Goal: Transaction & Acquisition: Purchase product/service

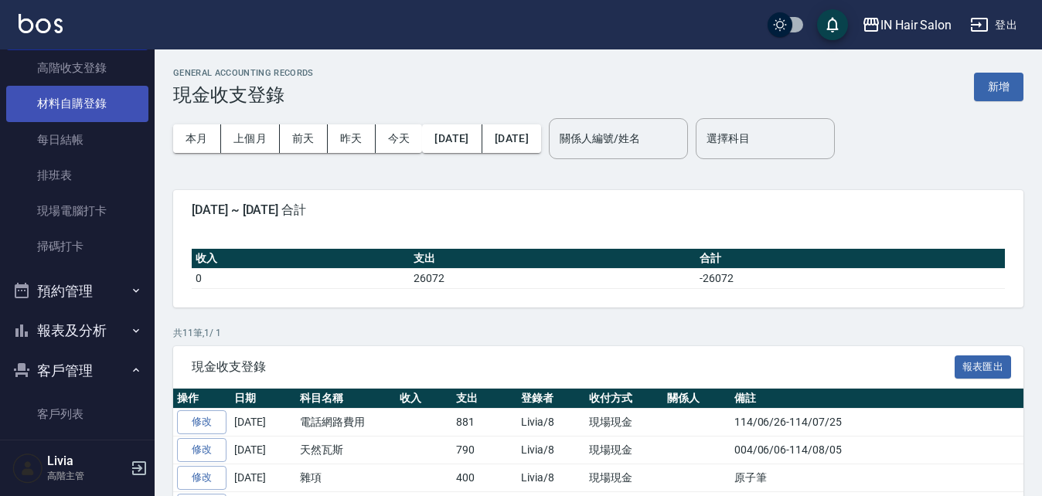
scroll to position [309, 0]
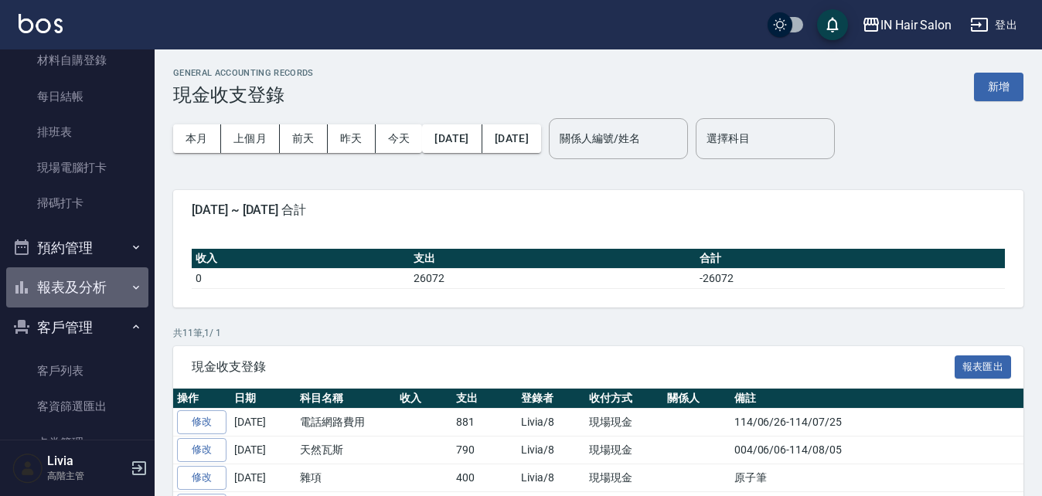
click at [92, 285] on button "報表及分析" at bounding box center [77, 287] width 142 height 40
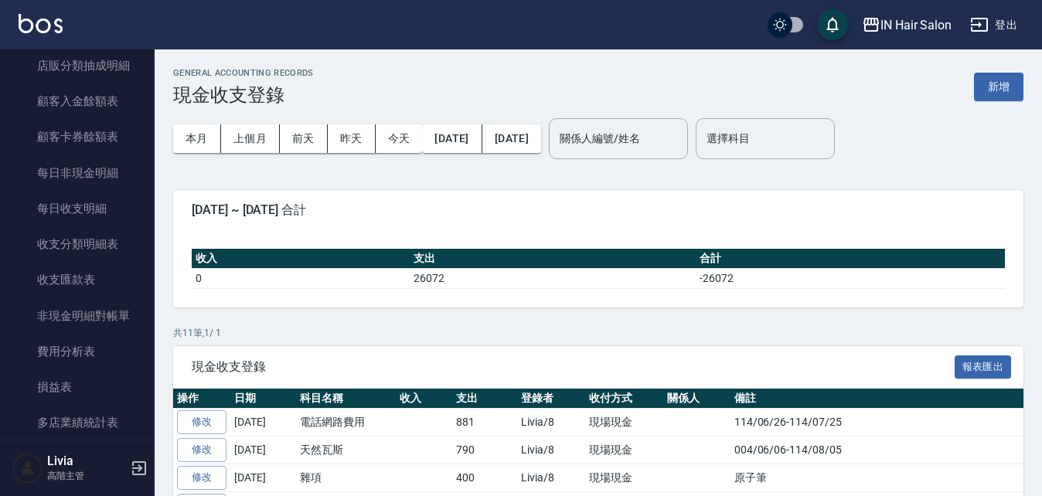
scroll to position [1700, 0]
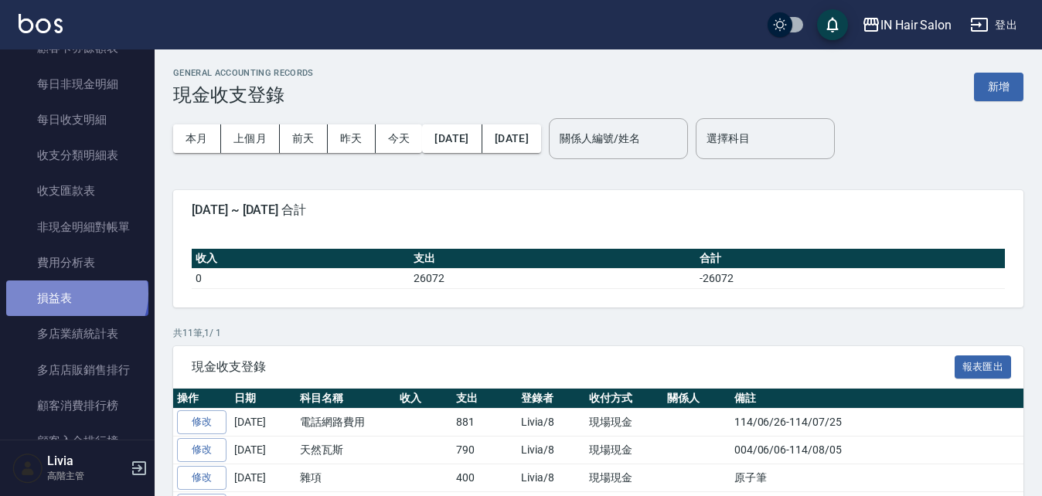
click at [75, 294] on link "損益表" at bounding box center [77, 299] width 142 height 36
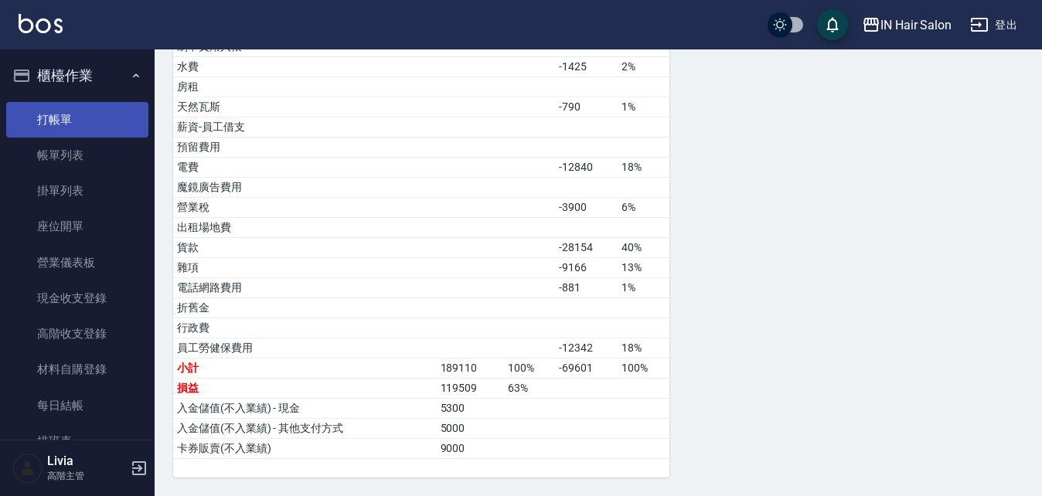
click at [73, 121] on link "打帳單" at bounding box center [77, 120] width 142 height 36
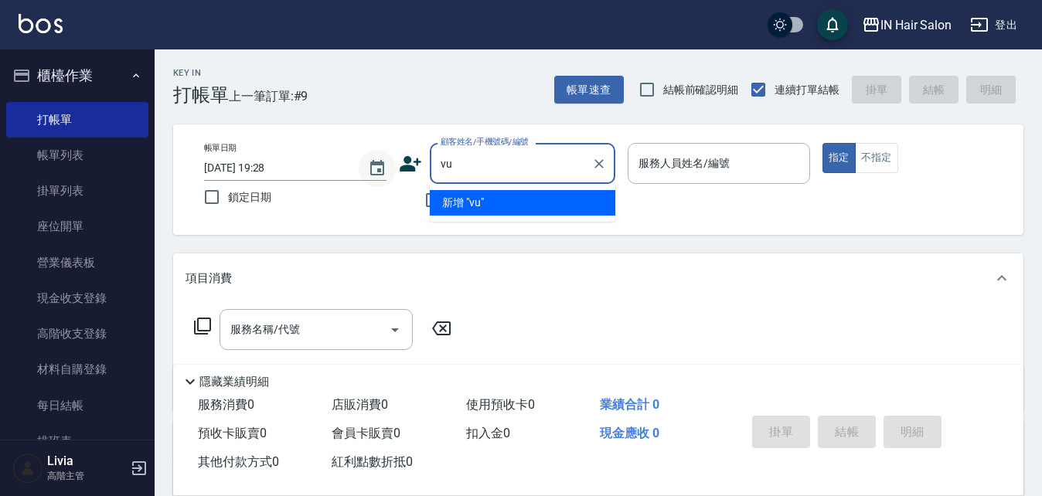
type input "v"
click at [476, 203] on li "小飛/0988058537/" at bounding box center [522, 203] width 185 height 26
type input "小飛/0988058537/"
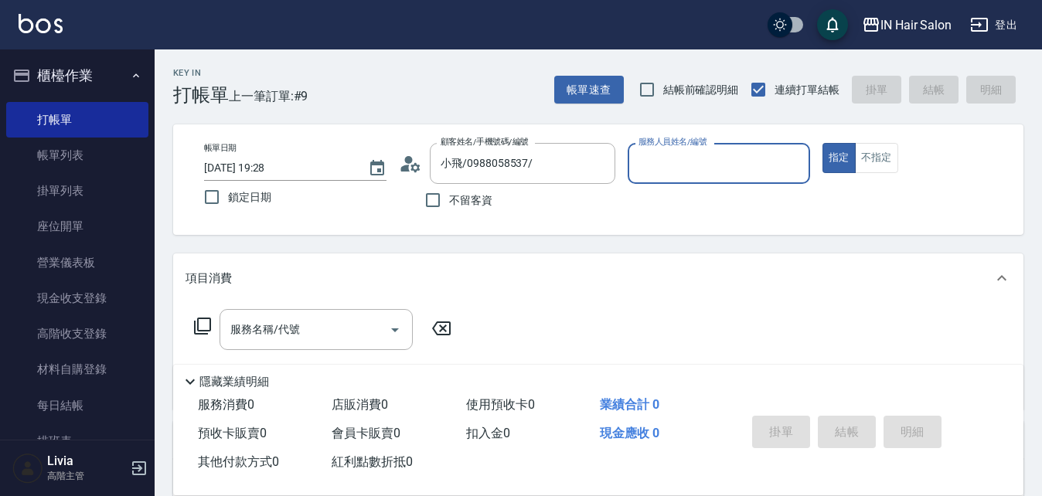
type input "7號設計師[PERSON_NAME]-7"
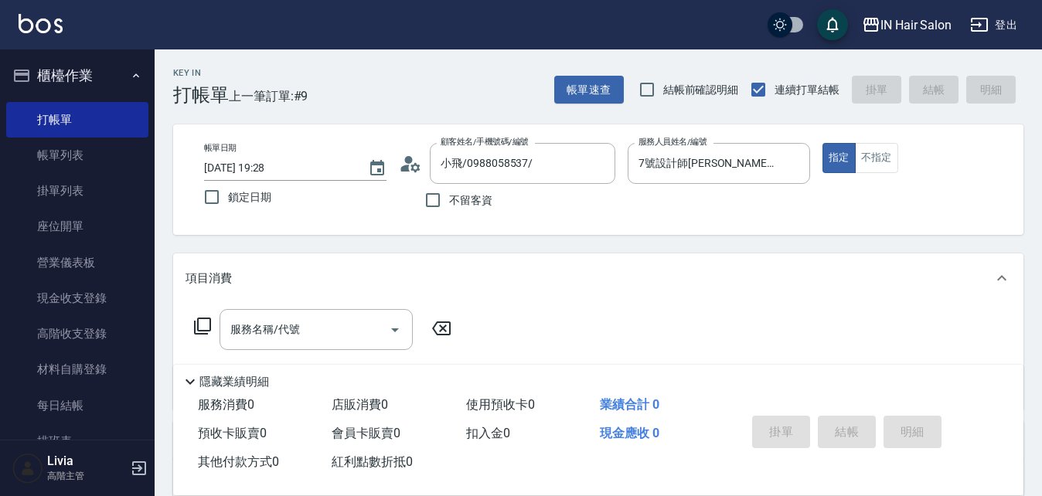
click at [208, 326] on icon at bounding box center [202, 326] width 19 height 19
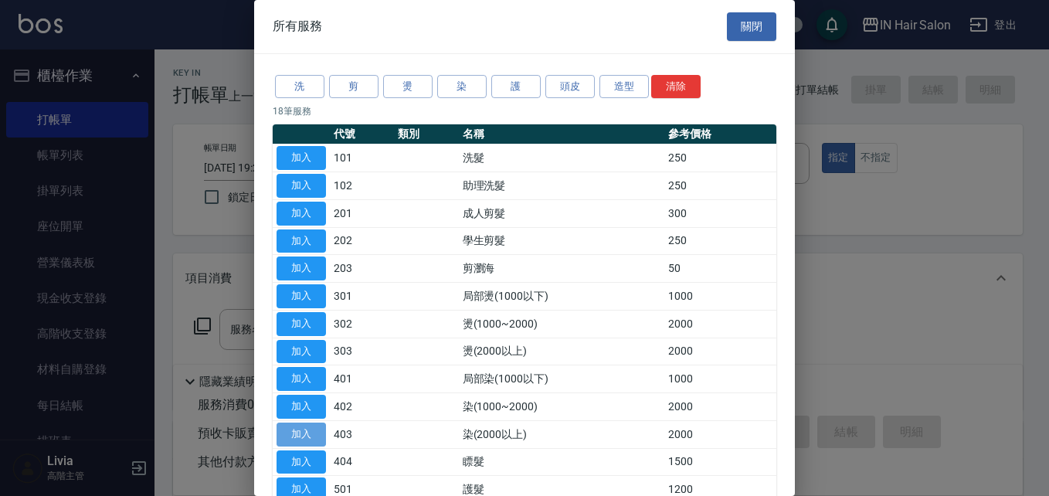
click at [308, 431] on button "加入" at bounding box center [301, 435] width 49 height 24
type input "染(2000以上)(403)"
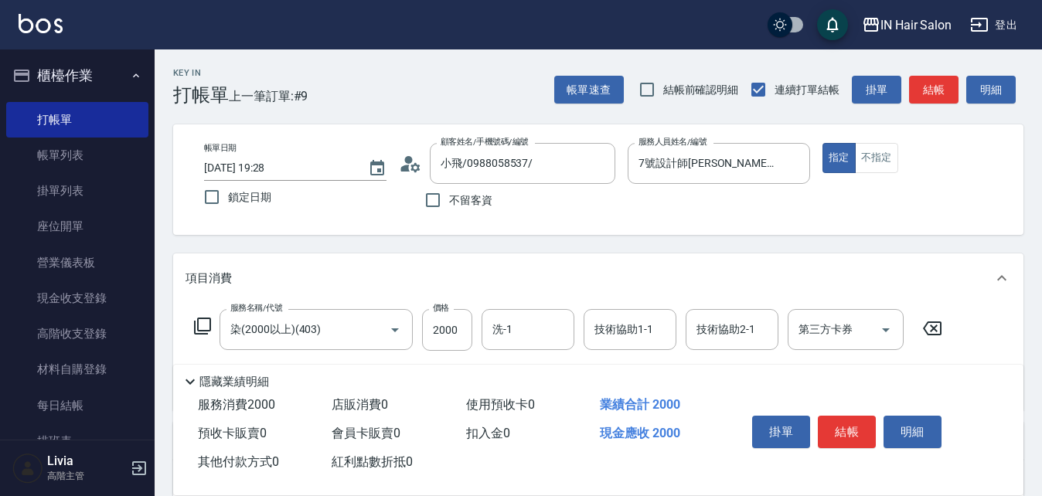
click at [206, 327] on icon at bounding box center [202, 326] width 19 height 19
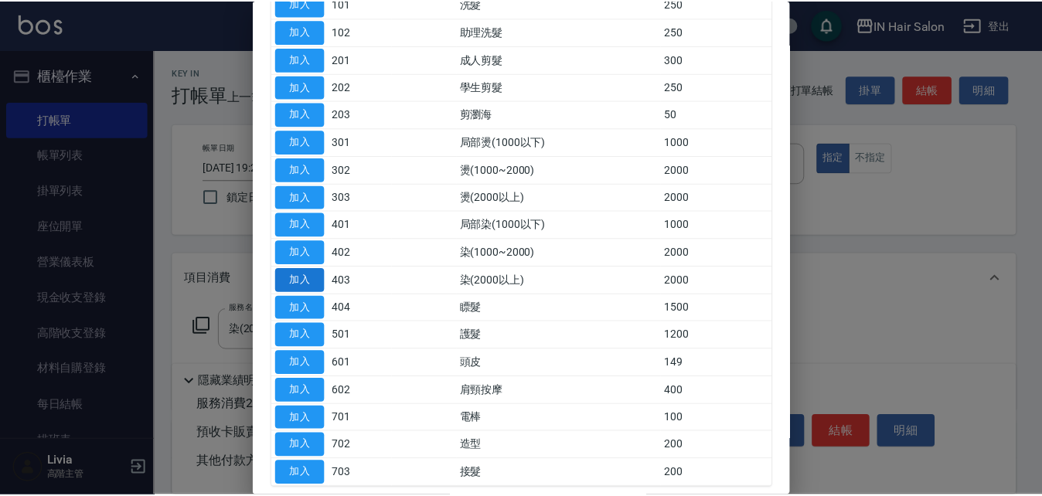
scroll to position [155, 0]
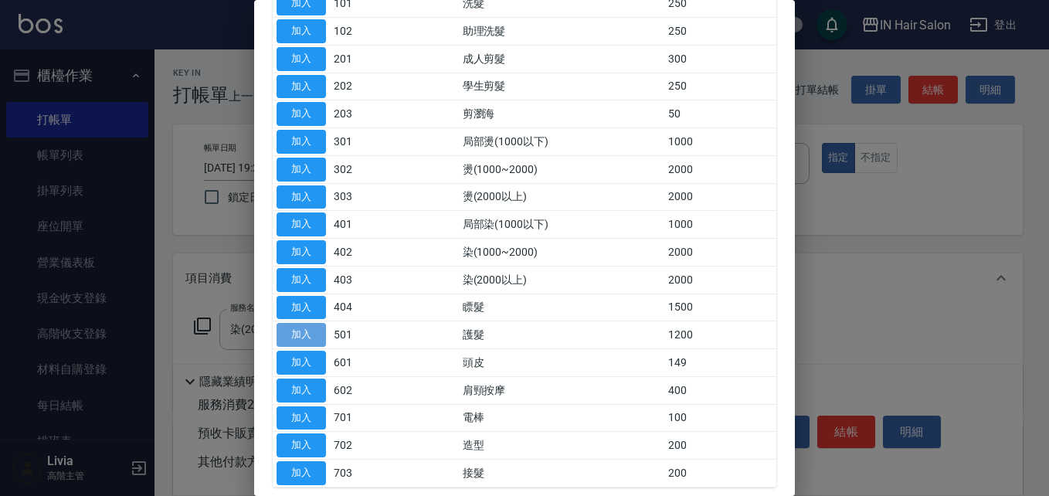
click at [308, 334] on button "加入" at bounding box center [301, 335] width 49 height 24
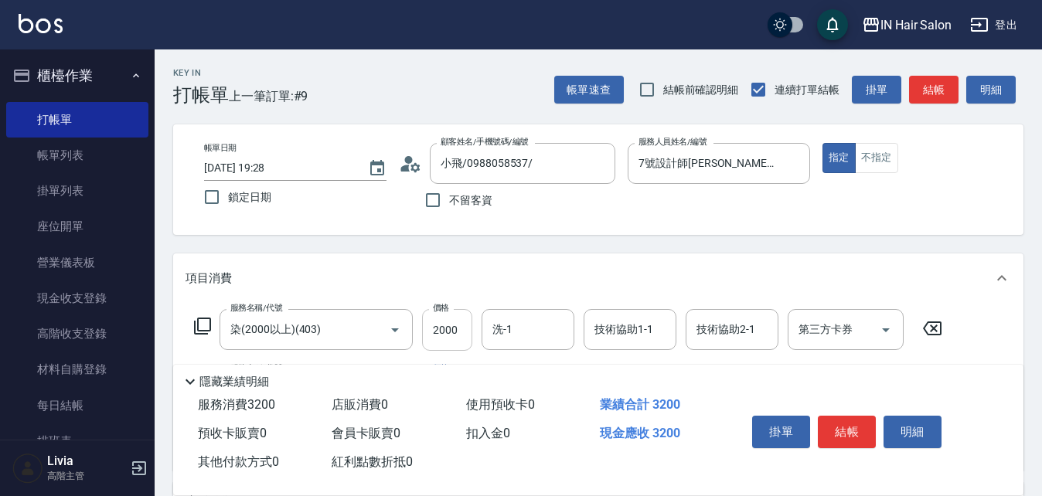
click at [458, 326] on input "2000" at bounding box center [447, 330] width 50 height 42
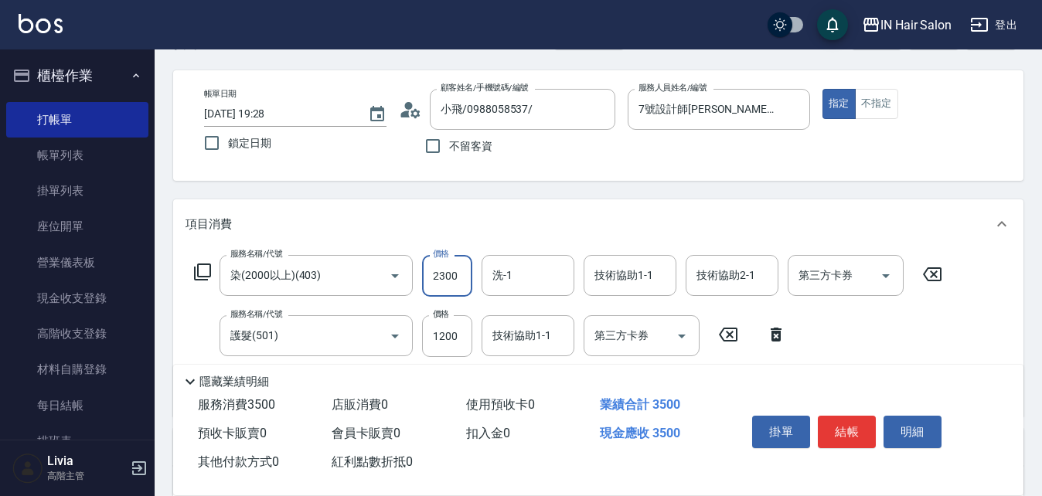
scroll to position [77, 0]
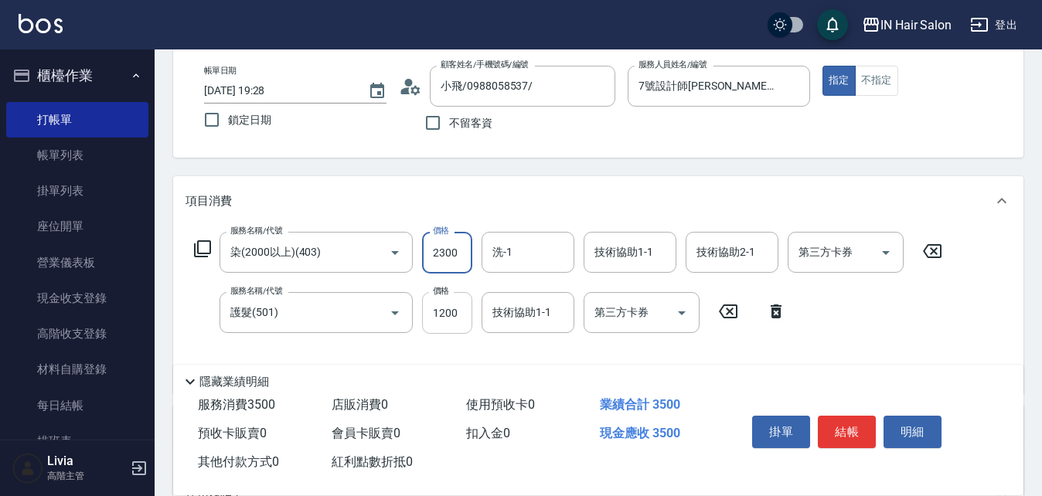
type input "2300"
click at [463, 324] on input "1200" at bounding box center [447, 313] width 50 height 42
type input "1000"
click at [389, 349] on div "服務名稱/代號 染(2000以上)(403) 服務名稱/代號 價格 2300 價格 洗-1 洗-1 技術協助1-1 技術協助1-1 技術協助2-1 技術協助2…" at bounding box center [568, 306] width 766 height 149
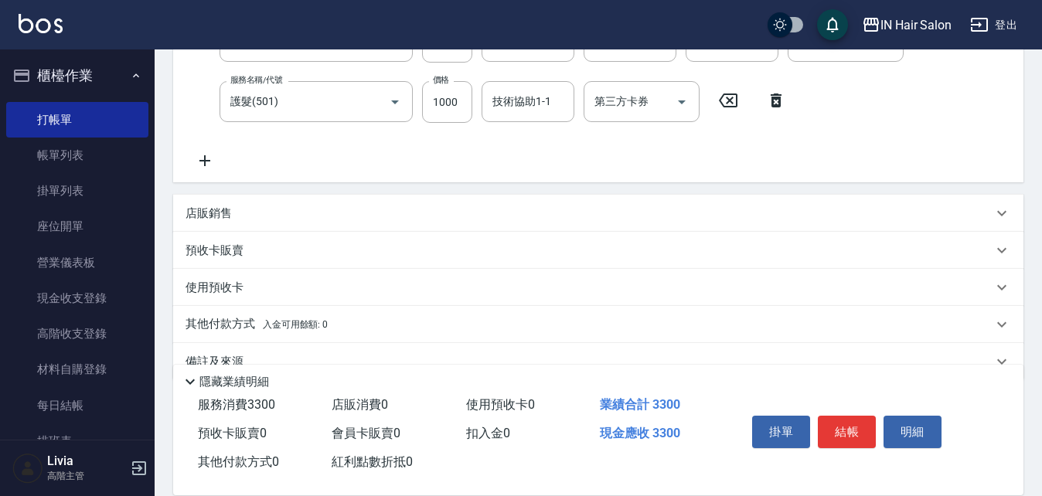
scroll to position [321, 0]
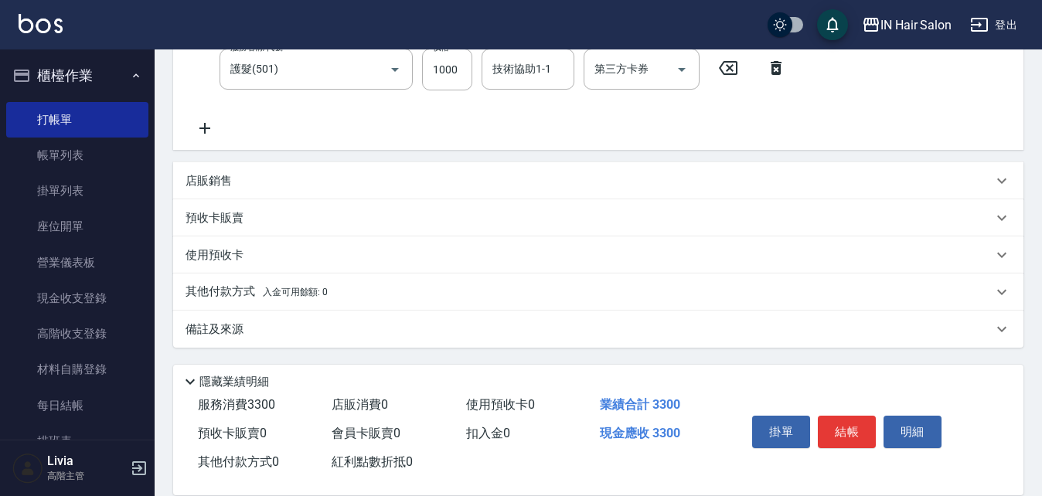
click at [199, 293] on p "其他付款方式 入金可用餘額: 0" at bounding box center [256, 292] width 142 height 17
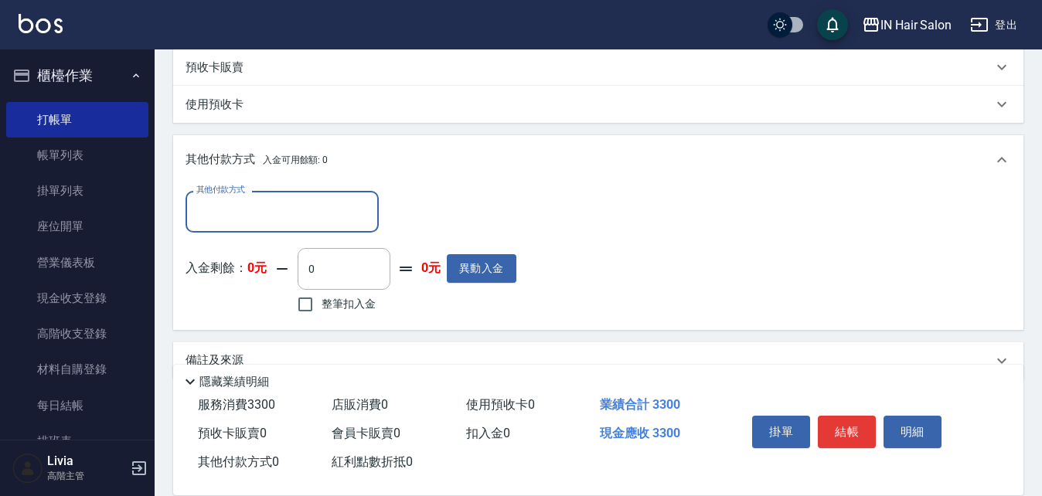
scroll to position [475, 0]
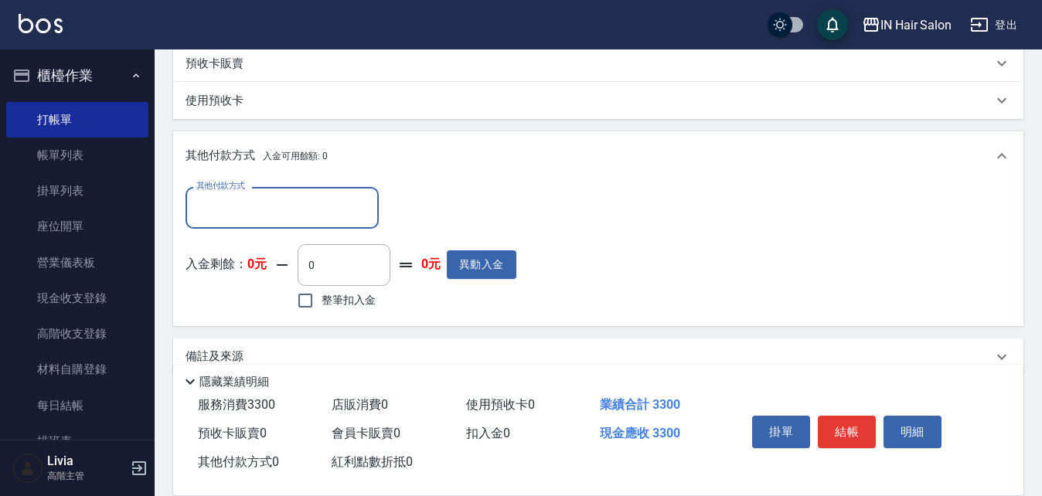
drag, startPoint x: 286, startPoint y: 207, endPoint x: 273, endPoint y: 224, distance: 21.5
click at [285, 209] on input "其他付款方式" at bounding box center [281, 207] width 179 height 27
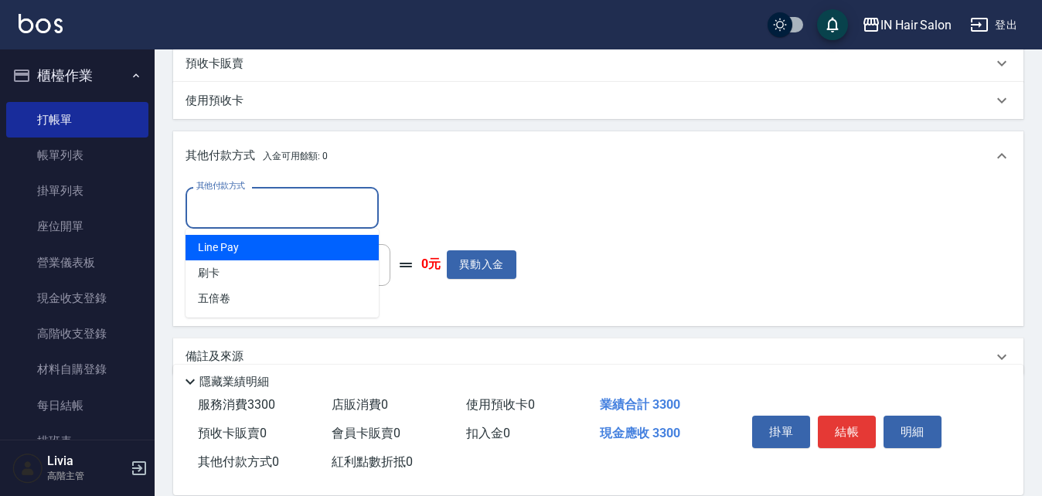
click at [233, 246] on span "Line Pay" at bounding box center [281, 248] width 193 height 26
type input "Line Pay"
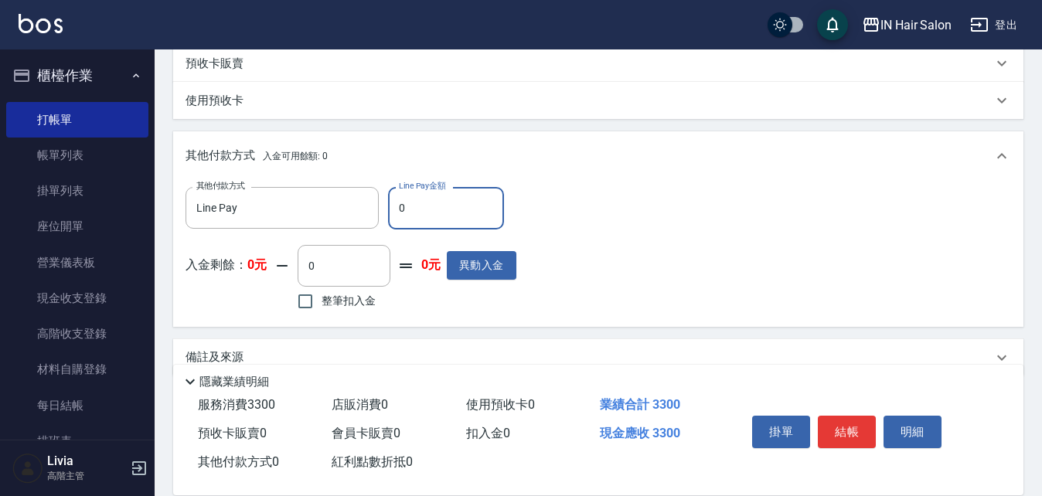
drag, startPoint x: 396, startPoint y: 206, endPoint x: 417, endPoint y: 208, distance: 21.0
click at [417, 208] on input "0" at bounding box center [446, 208] width 116 height 42
type input "3300"
click at [660, 263] on div "其他付款方式 Line Pay 其他付款方式 Line Pay金額 3300 Line Pay金額 入金剩餘： 0元 0 ​ 整筆扣入金 0元 異動入金" at bounding box center [597, 250] width 825 height 127
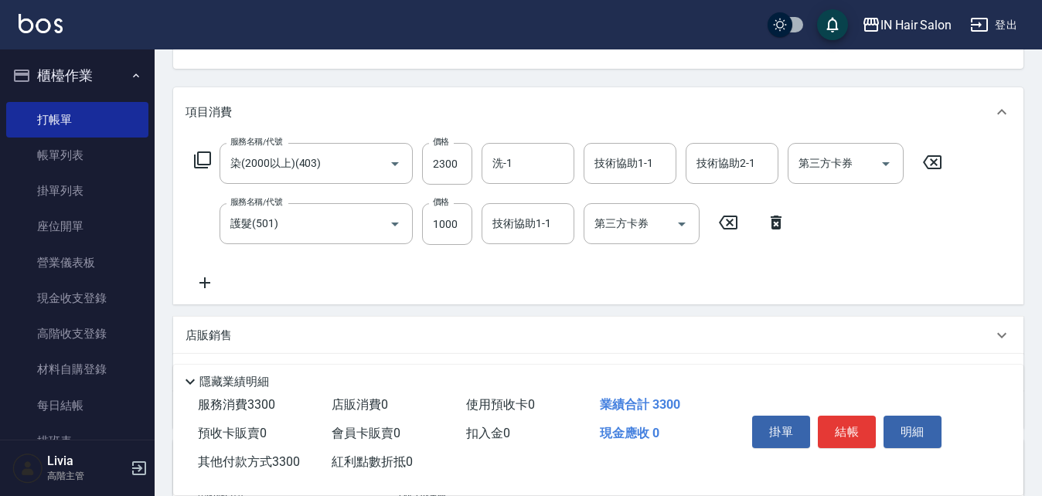
scroll to position [0, 0]
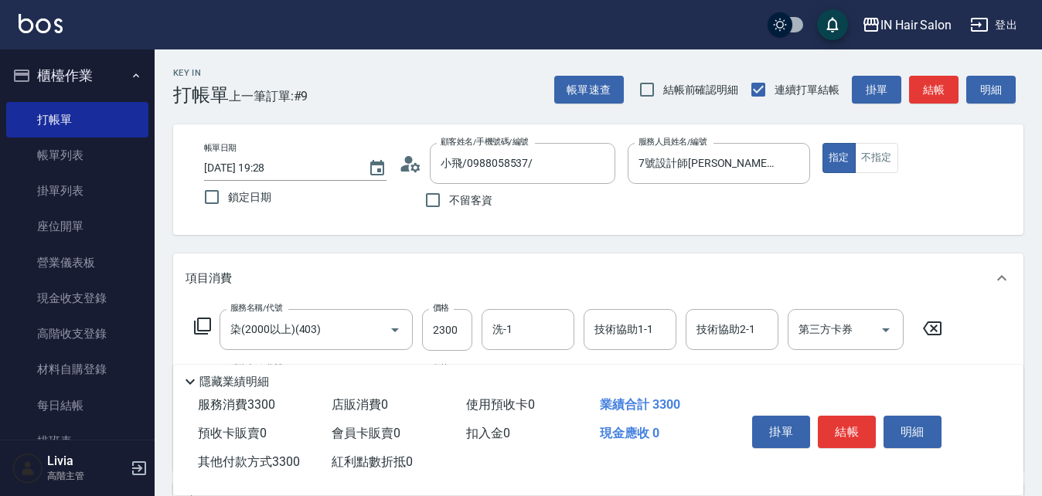
click at [852, 423] on button "結帳" at bounding box center [847, 432] width 58 height 32
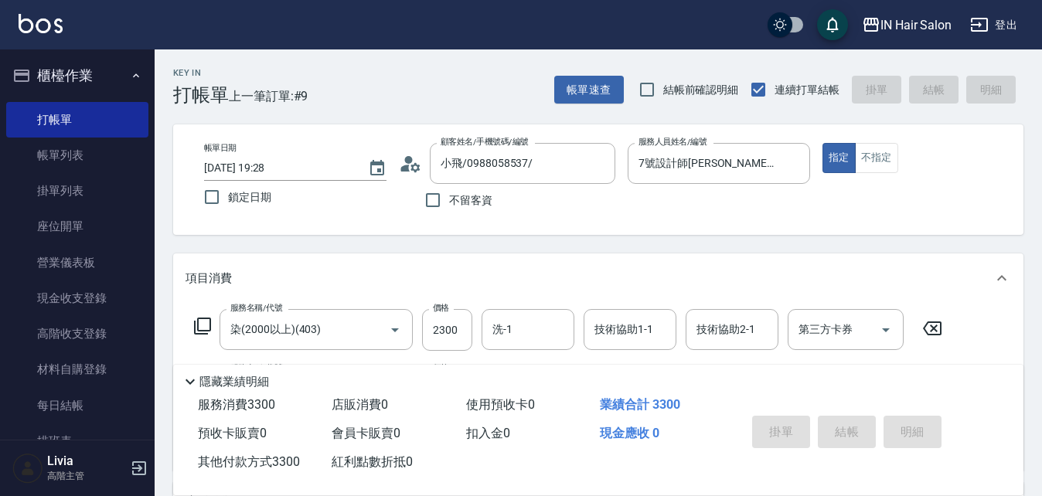
type input "2025/08/21 19:30"
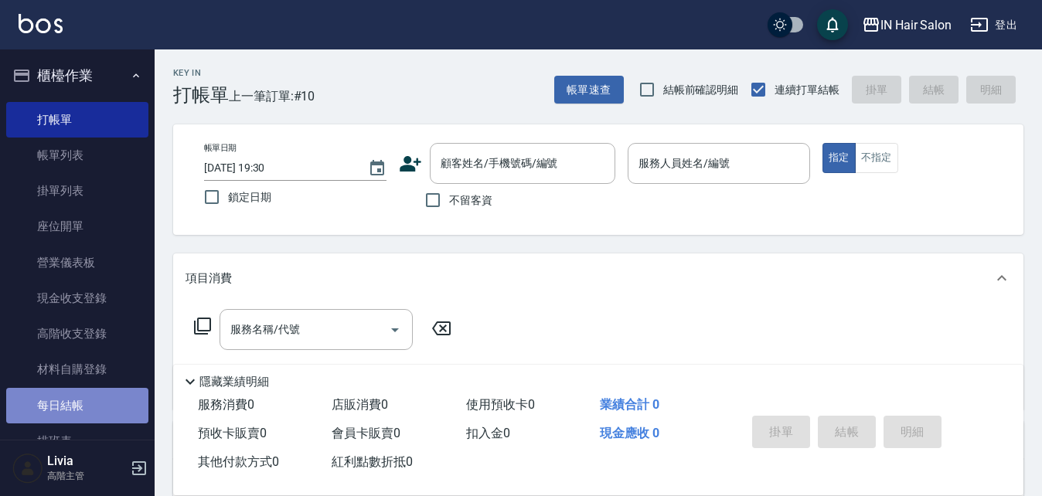
click at [92, 403] on link "每日結帳" at bounding box center [77, 406] width 142 height 36
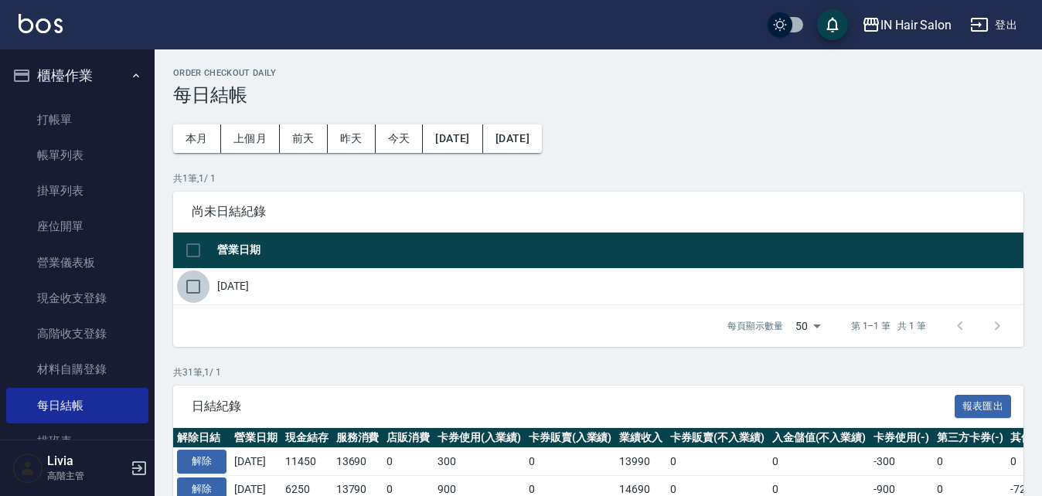
click at [190, 284] on input "checkbox" at bounding box center [193, 286] width 32 height 32
checkbox input "true"
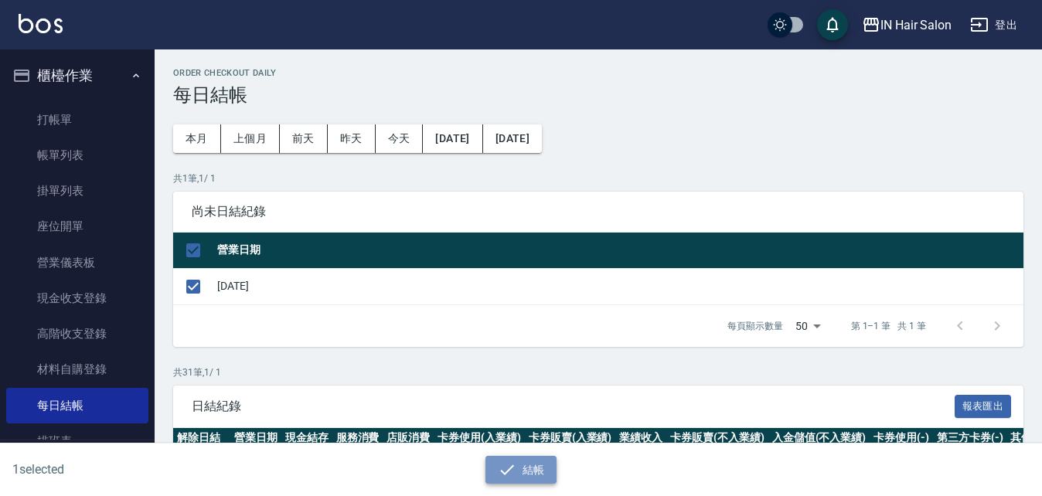
click at [522, 470] on button "結帳" at bounding box center [521, 470] width 72 height 29
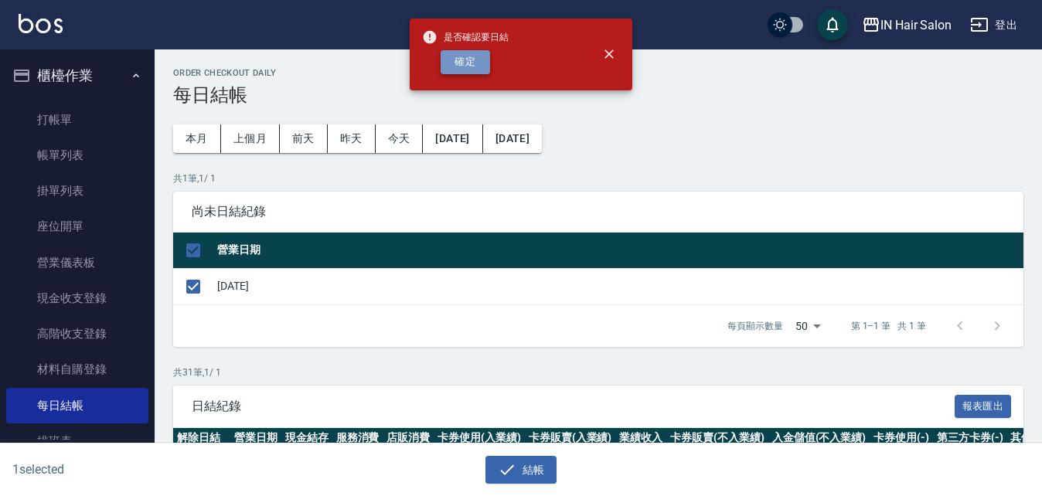
click at [471, 61] on button "確定" at bounding box center [465, 62] width 49 height 24
checkbox input "false"
